Goal: Task Accomplishment & Management: Manage account settings

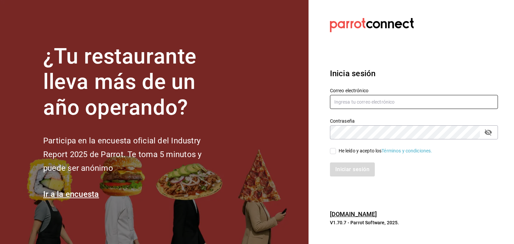
click at [390, 99] on input "text" at bounding box center [414, 102] width 168 height 14
type input "[EMAIL_ADDRESS][DOMAIN_NAME]"
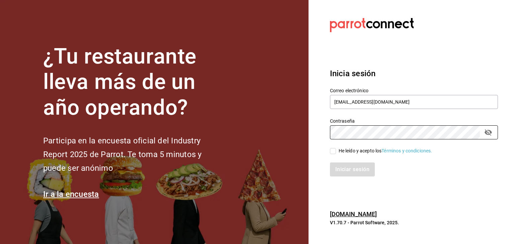
click at [332, 150] on input "He leído y acepto los Términos y condiciones." at bounding box center [333, 151] width 6 height 6
checkbox input "true"
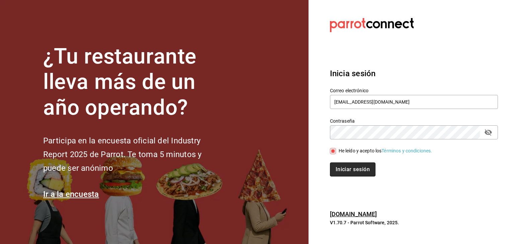
click at [346, 168] on button "Iniciar sesión" at bounding box center [353, 170] width 46 height 14
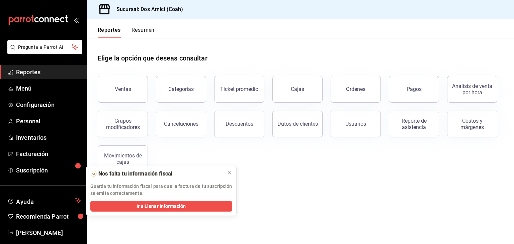
click at [302, 207] on main "Elige la opción que deseas consultar Ventas Categorías Ticket promedio Cajas Ór…" at bounding box center [300, 141] width 427 height 206
click at [53, 85] on span "Menú" at bounding box center [48, 88] width 65 height 9
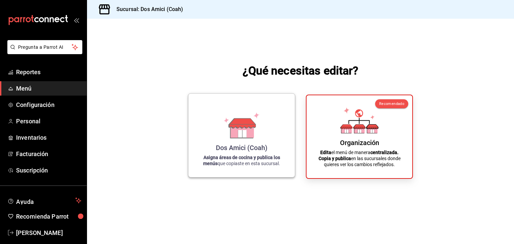
click at [249, 140] on div "Dos Amici (Coah) Asigna áreas de cocina y publica los menús que copiaste en est…" at bounding box center [242, 135] width 90 height 73
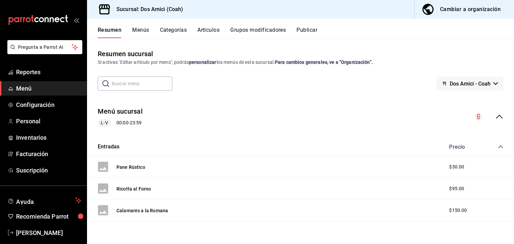
click at [137, 125] on div "L-V 00:00 - 23:59" at bounding box center [120, 123] width 45 height 8
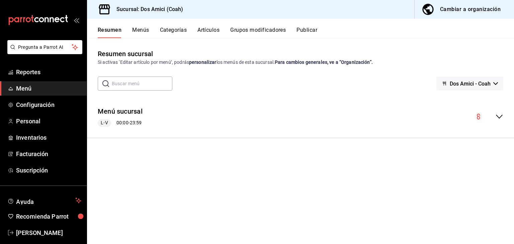
click at [289, 129] on div "Menú sucursal L-V 00:00 - 23:59" at bounding box center [300, 116] width 427 height 31
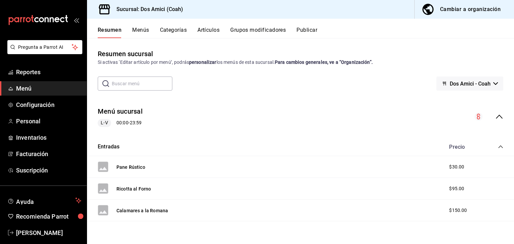
click at [289, 129] on div "Menú sucursal L-V 00:00 - 23:59" at bounding box center [300, 116] width 427 height 31
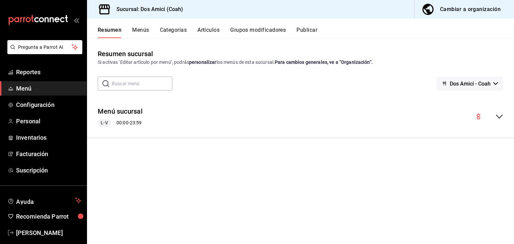
click at [289, 129] on div "Menú sucursal L-V 00:00 - 23:59" at bounding box center [300, 116] width 427 height 31
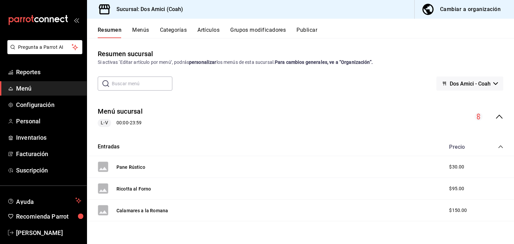
click at [103, 122] on span "L-V" at bounding box center [104, 123] width 12 height 7
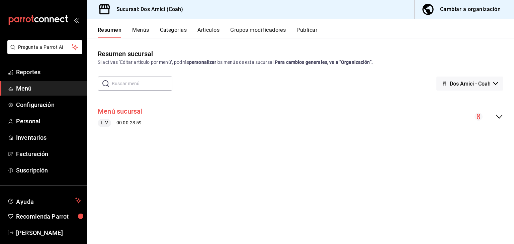
click at [119, 112] on button "Menú sucursal" at bounding box center [120, 112] width 45 height 10
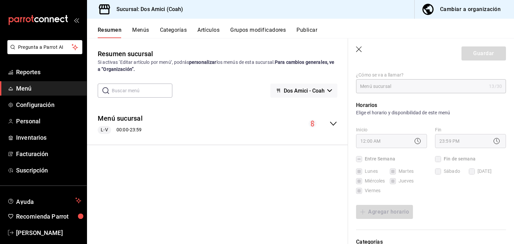
scroll to position [49, 0]
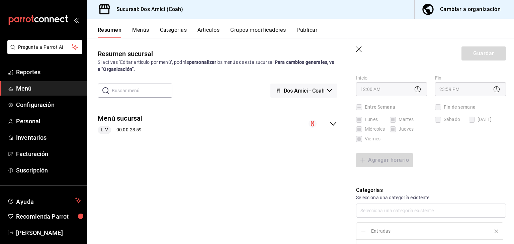
click at [438, 161] on div "Agregar horario" at bounding box center [431, 160] width 150 height 14
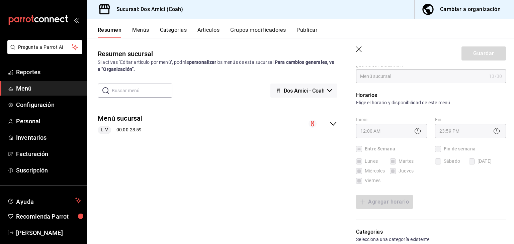
click at [437, 150] on label "Fin de semana" at bounding box center [455, 149] width 41 height 7
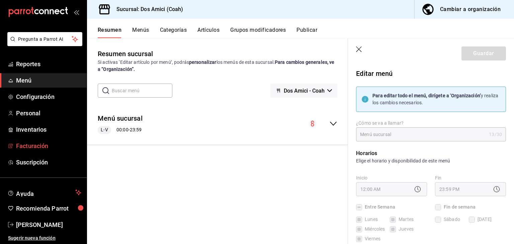
scroll to position [0, 0]
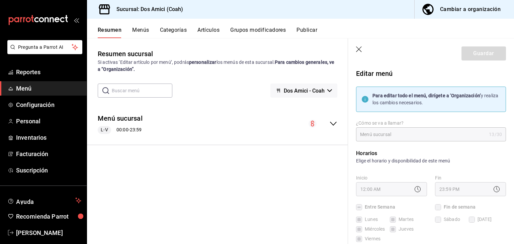
click at [482, 7] on div "Cambiar a organización" at bounding box center [470, 9] width 61 height 9
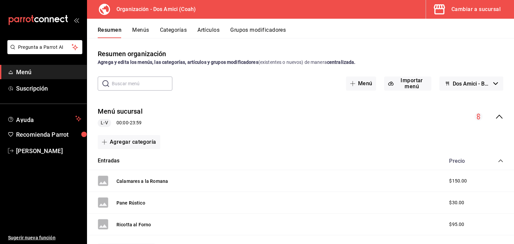
click at [139, 28] on button "Menús" at bounding box center [140, 32] width 17 height 11
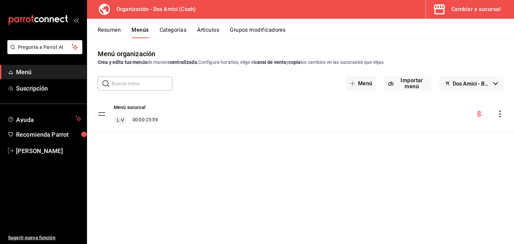
click at [499, 115] on icon "actions" at bounding box center [500, 114] width 7 height 7
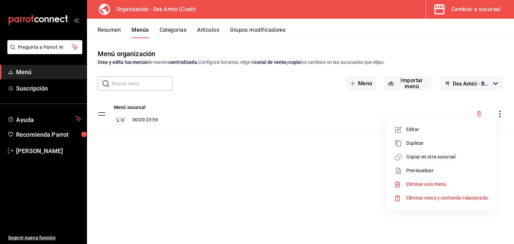
click at [499, 115] on div at bounding box center [257, 122] width 514 height 244
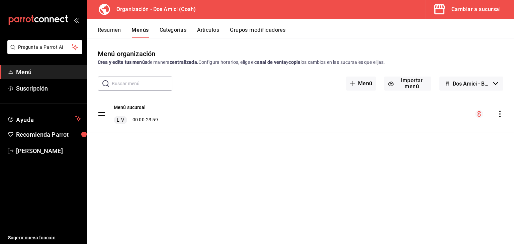
click at [499, 115] on icon "actions" at bounding box center [500, 114] width 7 height 7
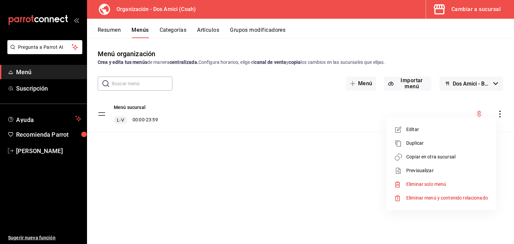
click at [432, 126] on span "Editar" at bounding box center [448, 129] width 82 height 7
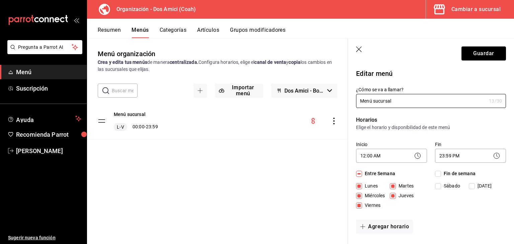
click at [437, 175] on input "Fin de semana" at bounding box center [438, 174] width 6 height 6
checkbox input "true"
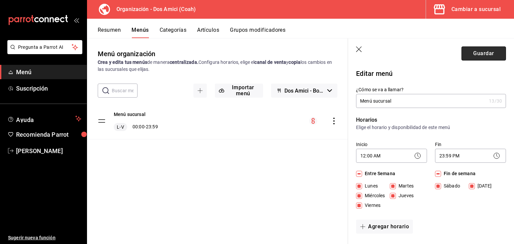
click at [482, 54] on button "Guardar" at bounding box center [484, 54] width 45 height 14
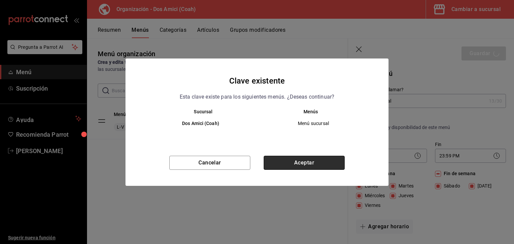
click at [303, 170] on button "Aceptar" at bounding box center [304, 163] width 81 height 14
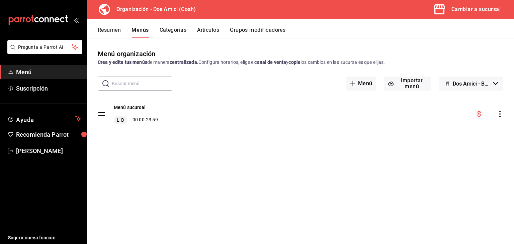
click at [500, 117] on icon "actions" at bounding box center [500, 114] width 1 height 7
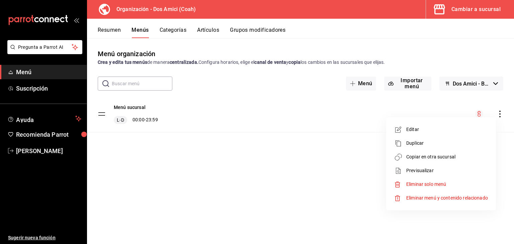
click at [454, 157] on span "Copiar en otra sucursal" at bounding box center [448, 157] width 82 height 7
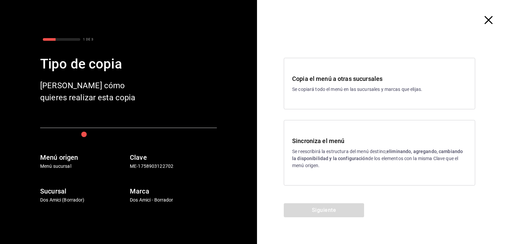
click at [354, 154] on p "Se reescribirá la estructura del menú destino; eliminando, agregando, cambiando…" at bounding box center [379, 158] width 175 height 21
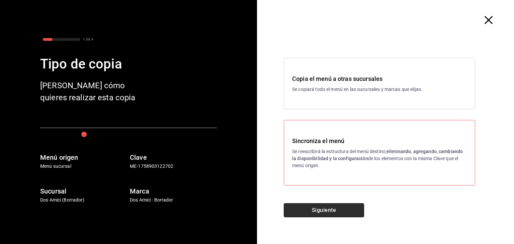
click at [342, 209] on button "Siguiente" at bounding box center [324, 211] width 80 height 14
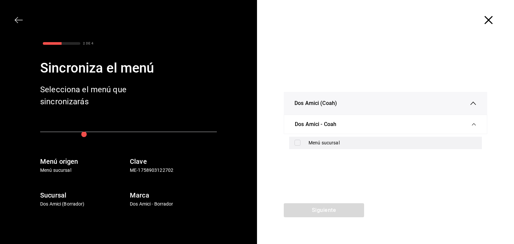
click at [298, 145] on input "checkbox" at bounding box center [298, 143] width 6 height 6
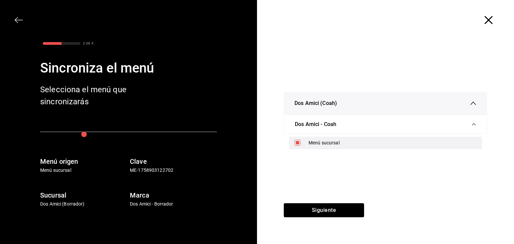
click at [302, 144] on label at bounding box center [299, 143] width 9 height 6
click at [301, 144] on input "checkbox" at bounding box center [298, 143] width 6 height 6
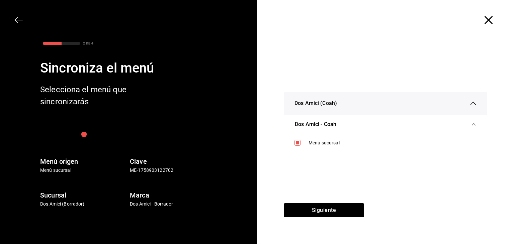
click at [337, 125] on div "Dos Amici - Coah" at bounding box center [386, 124] width 182 height 19
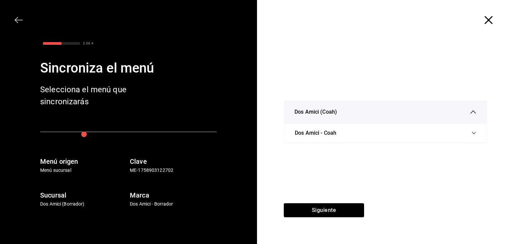
click at [332, 131] on span "Dos Amici - Coah" at bounding box center [316, 133] width 42 height 8
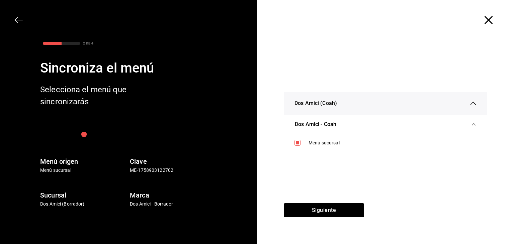
click at [332, 131] on div "Dos Amici - Coah" at bounding box center [386, 124] width 182 height 19
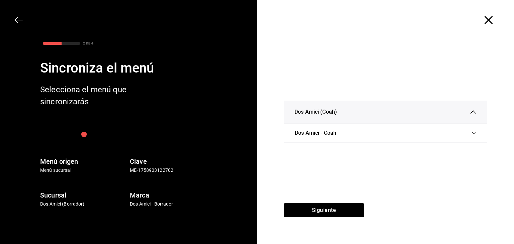
click at [335, 132] on span "Dos Amici - Coah" at bounding box center [316, 133] width 42 height 8
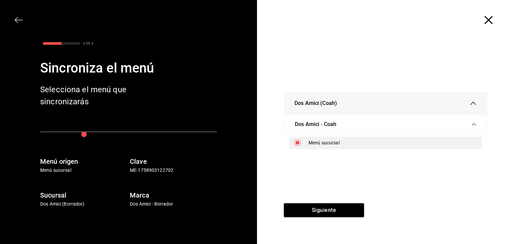
click at [296, 145] on input "checkbox" at bounding box center [298, 143] width 6 height 6
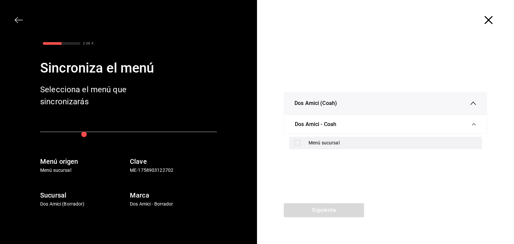
click at [296, 145] on input "checkbox" at bounding box center [298, 143] width 6 height 6
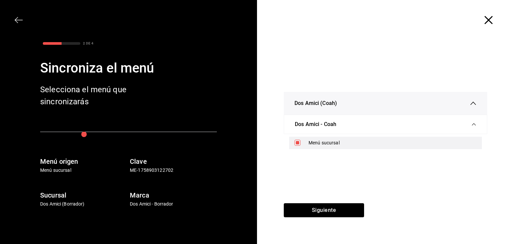
click at [296, 145] on input "checkbox" at bounding box center [298, 143] width 6 height 6
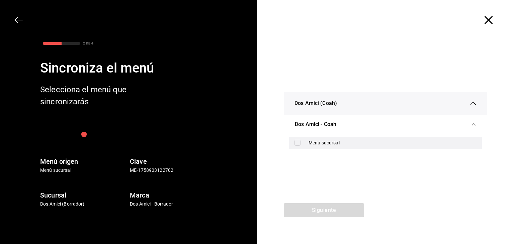
click at [299, 143] on input "checkbox" at bounding box center [298, 143] width 6 height 6
checkbox input "true"
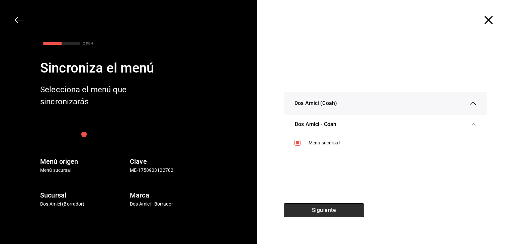
click at [327, 211] on button "Siguiente" at bounding box center [324, 211] width 80 height 14
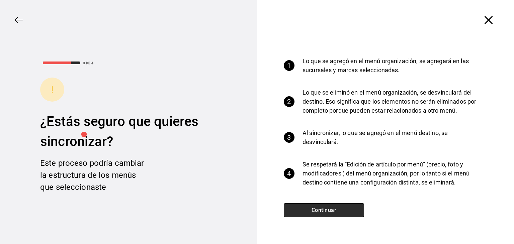
click at [327, 211] on button "Continuar" at bounding box center [324, 211] width 80 height 14
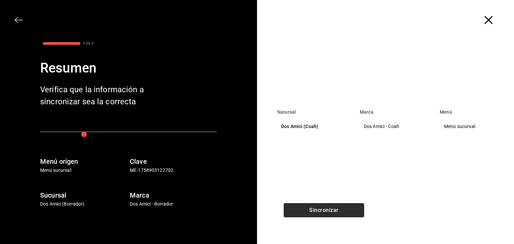
click at [327, 211] on button "Sincronizar" at bounding box center [324, 211] width 80 height 14
